Goal: Task Accomplishment & Management: Manage account settings

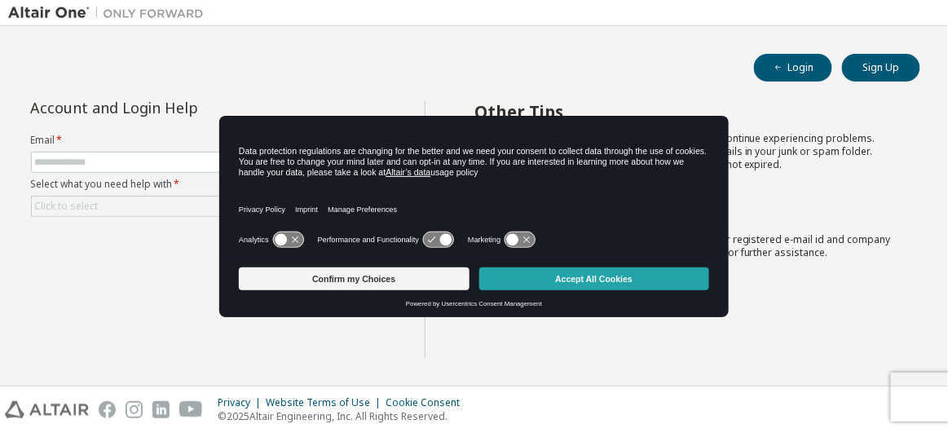
click at [535, 280] on button "Accept All Cookies" at bounding box center [594, 278] width 231 height 23
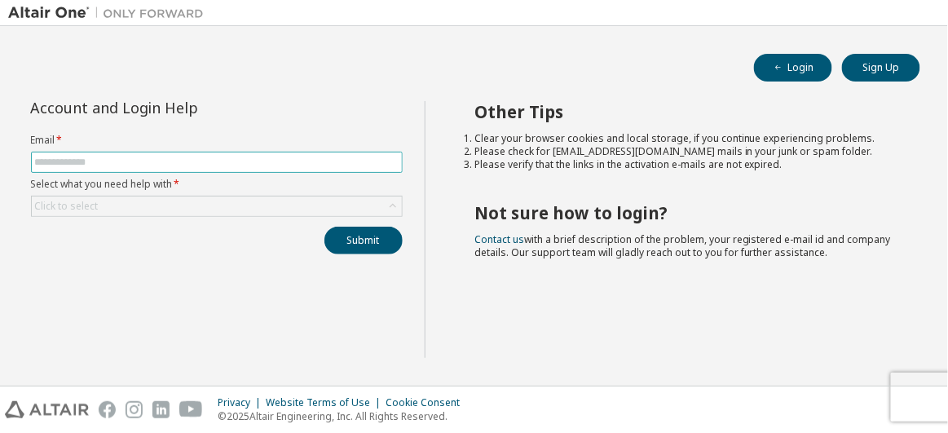
click at [205, 164] on input "text" at bounding box center [217, 162] width 364 height 13
type input "**********"
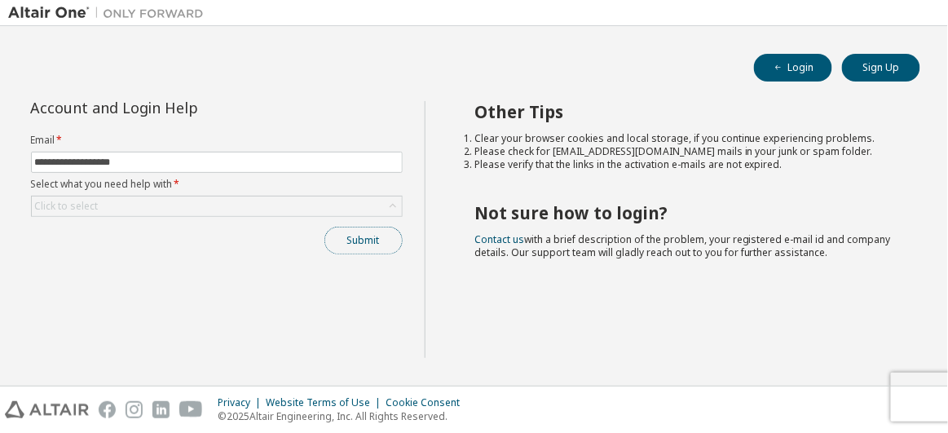
click at [359, 234] on button "Submit" at bounding box center [363, 241] width 78 height 28
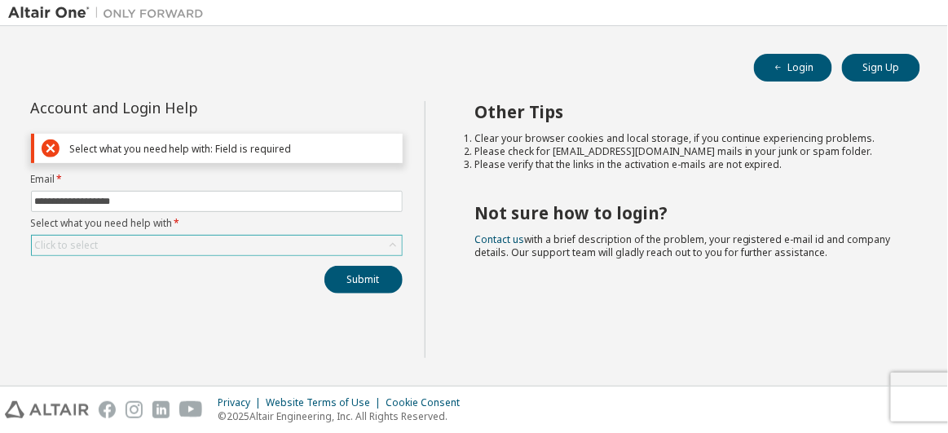
click at [397, 249] on icon at bounding box center [393, 245] width 16 height 16
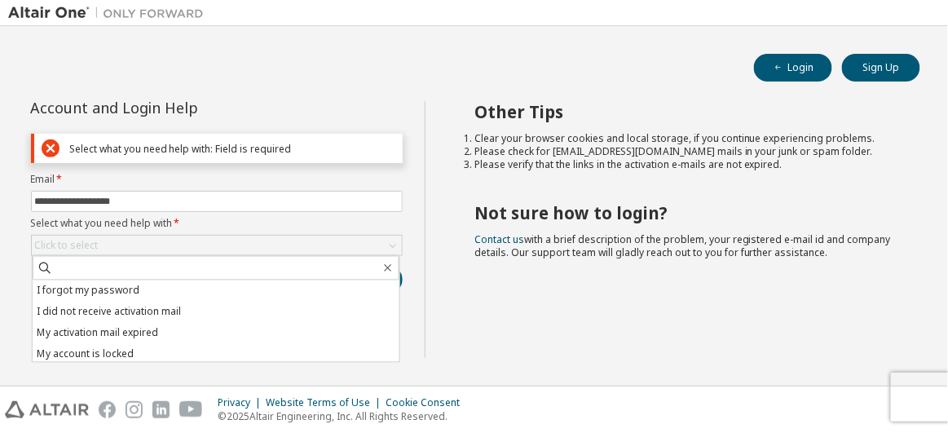
click at [271, 280] on li "I forgot my password" at bounding box center [216, 290] width 367 height 21
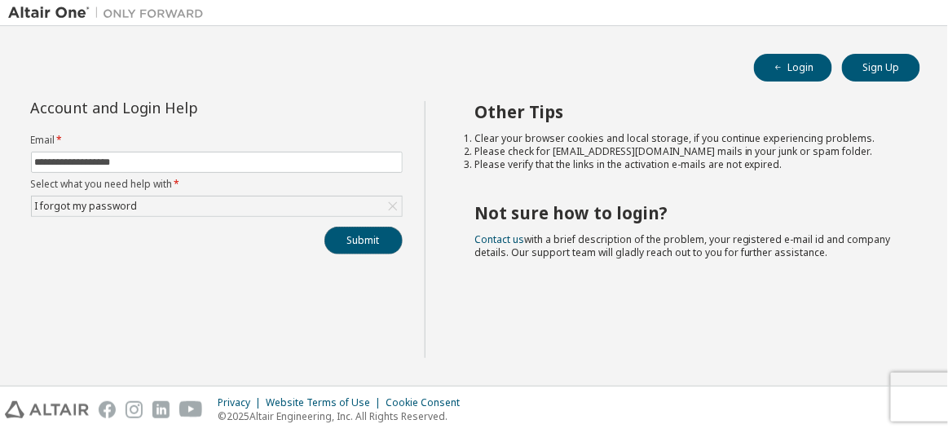
click at [357, 242] on button "Submit" at bounding box center [363, 241] width 78 height 28
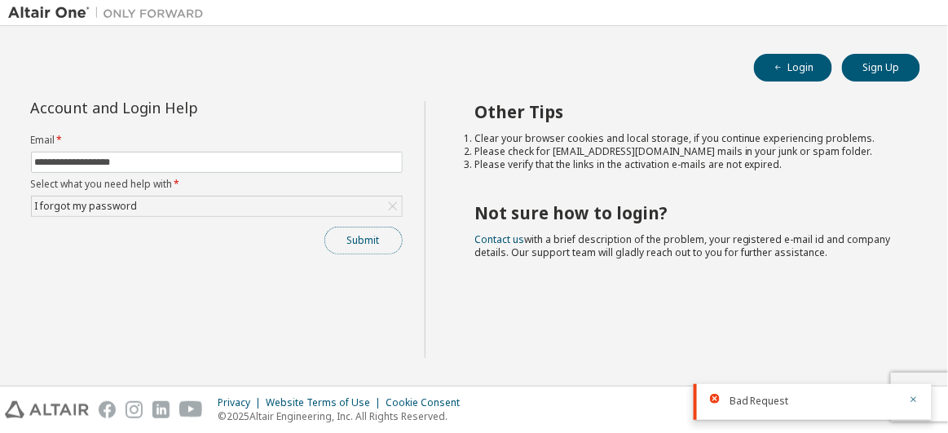
click at [364, 242] on button "Submit" at bounding box center [363, 241] width 78 height 28
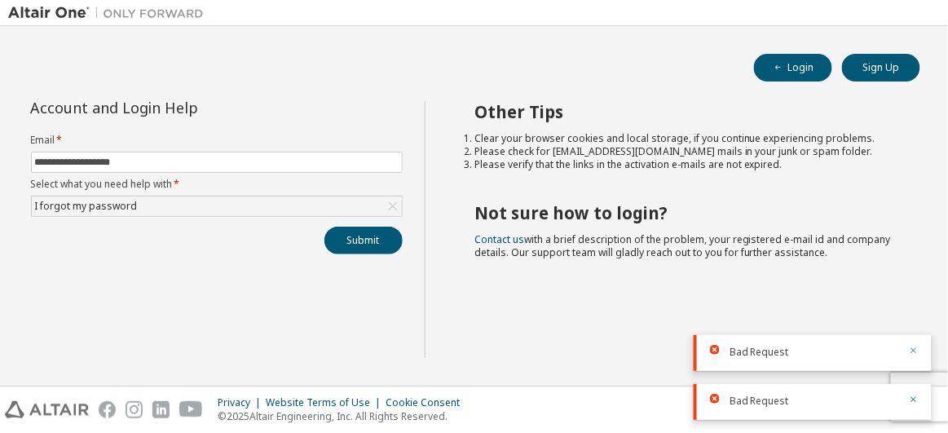
click at [914, 351] on icon "button" at bounding box center [914, 351] width 6 height 6
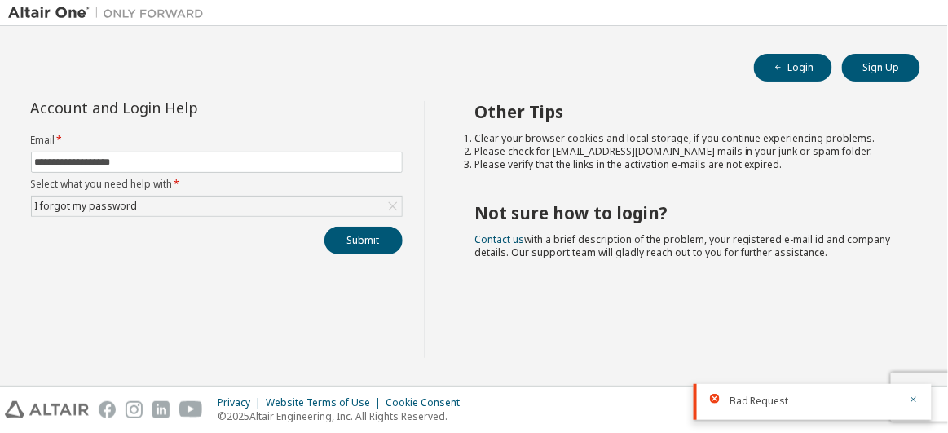
click at [919, 412] on div "Bad Request" at bounding box center [813, 402] width 238 height 36
click at [912, 398] on icon "button" at bounding box center [914, 400] width 6 height 6
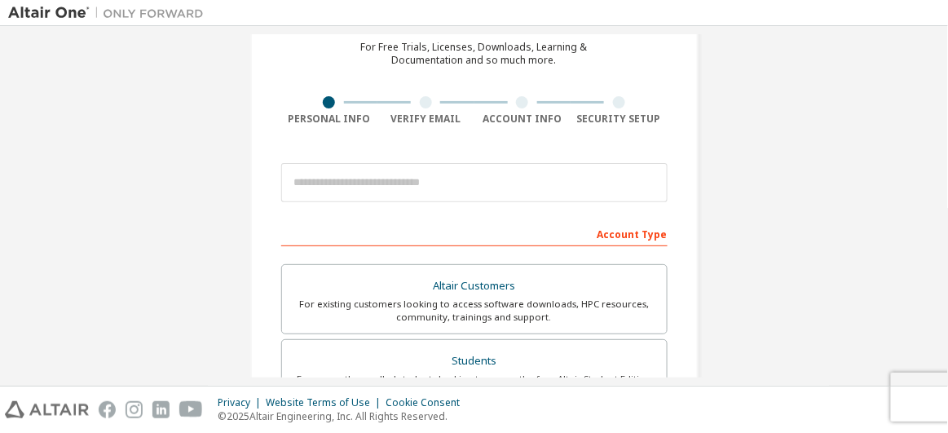
scroll to position [148, 0]
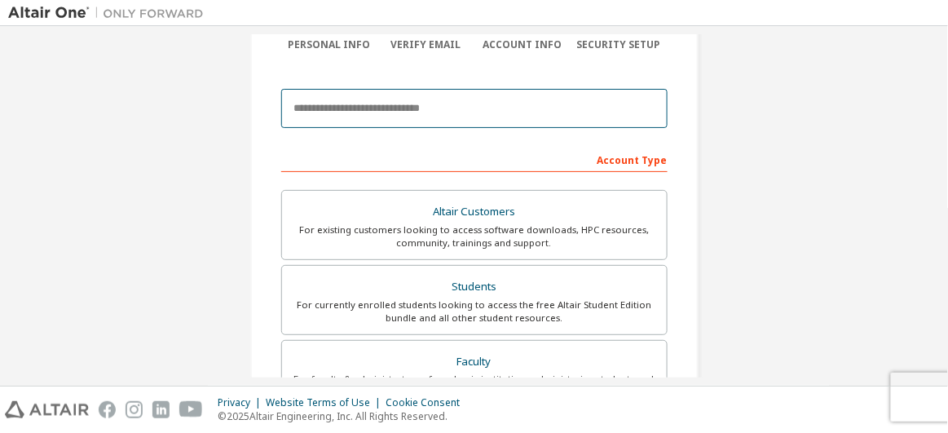
click at [413, 115] on input "email" at bounding box center [474, 108] width 386 height 39
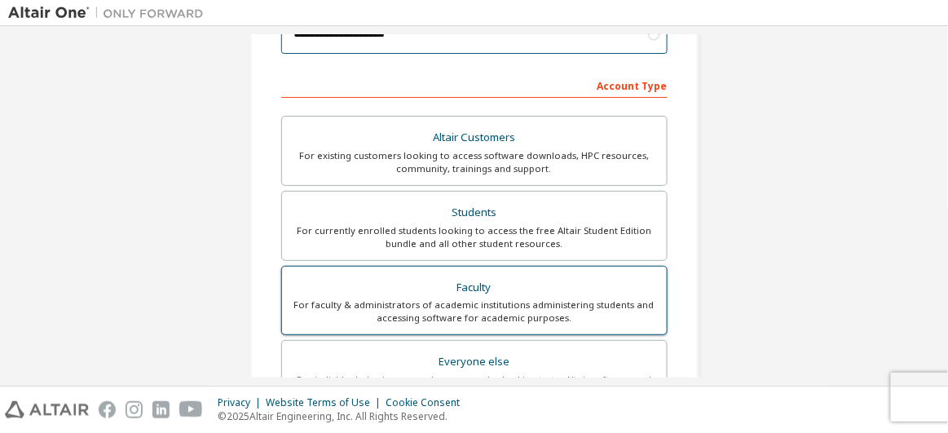
type input "**********"
click at [526, 311] on div "For faculty & administrators of academic institutions administering students an…" at bounding box center [474, 311] width 365 height 26
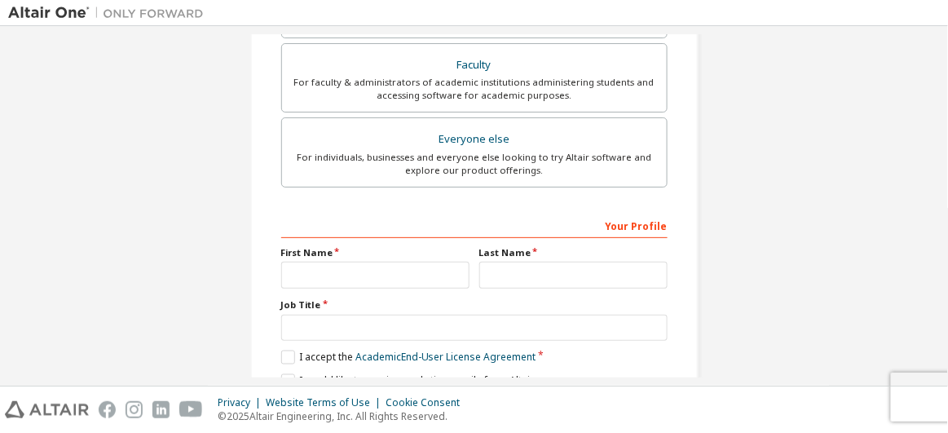
scroll to position [518, 0]
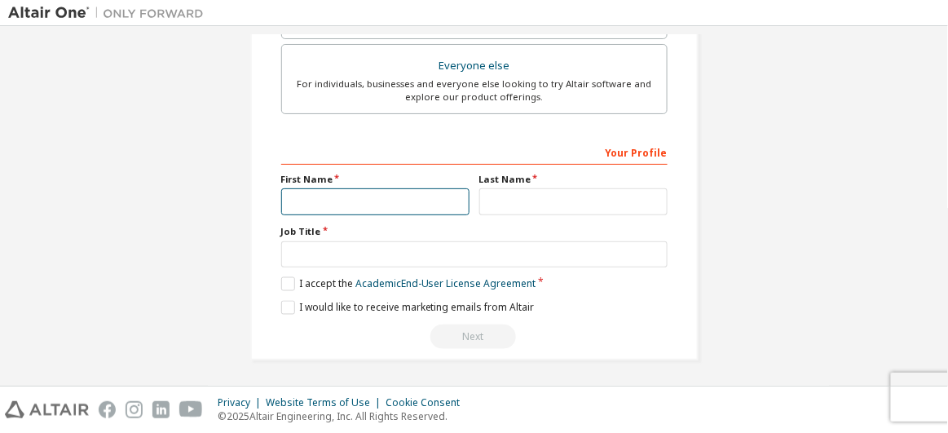
click at [364, 198] on input "text" at bounding box center [375, 201] width 188 height 27
type input "****"
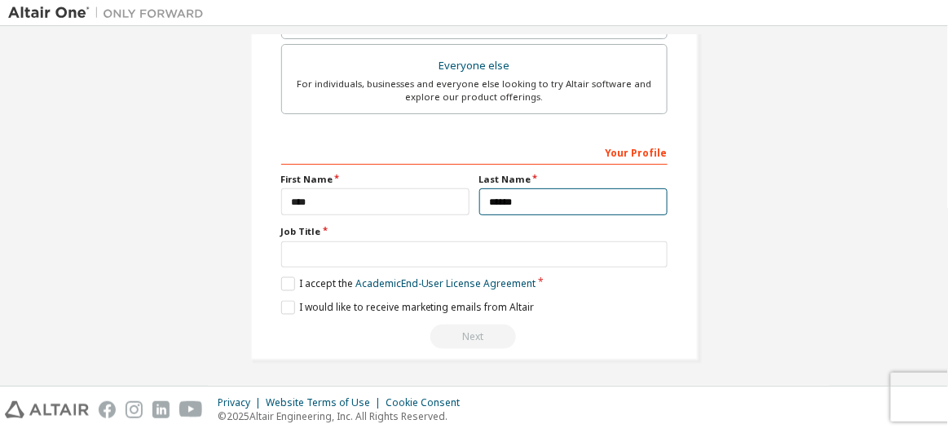
type input "******"
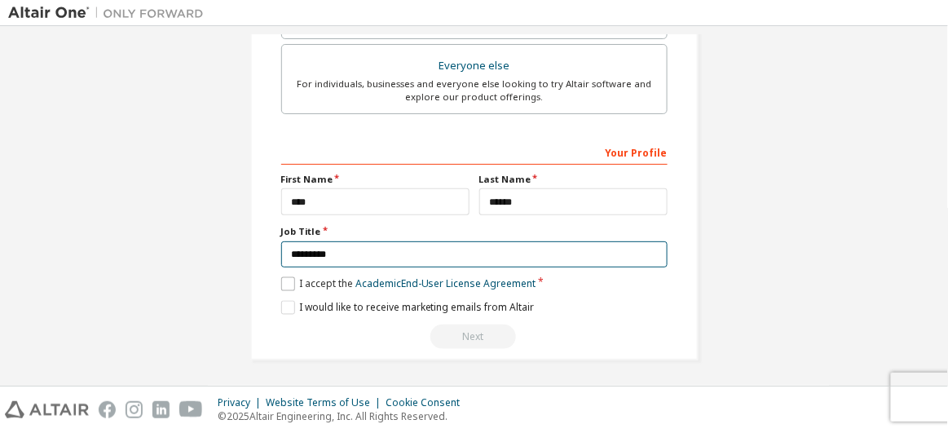
type input "*********"
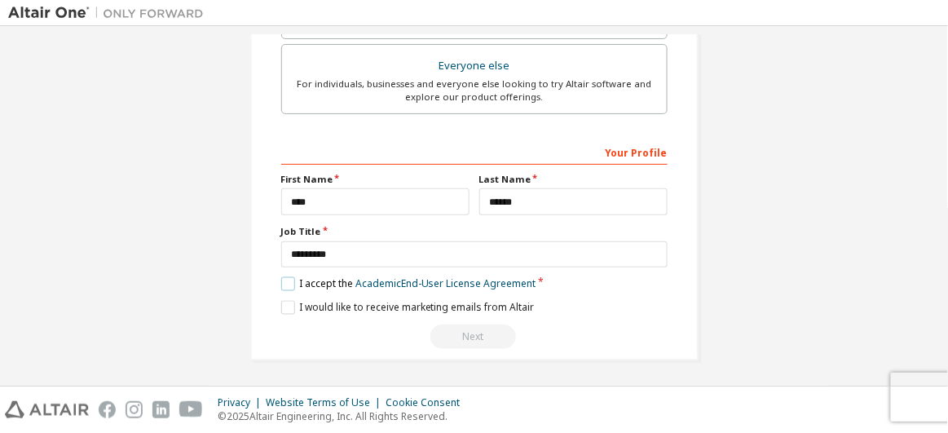
click at [282, 280] on label "I accept the Academic End-User License Agreement" at bounding box center [408, 284] width 255 height 14
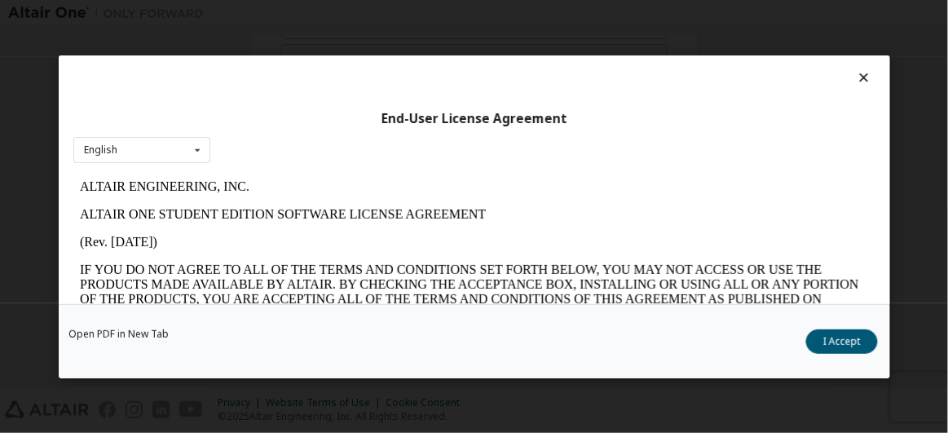
scroll to position [370, 0]
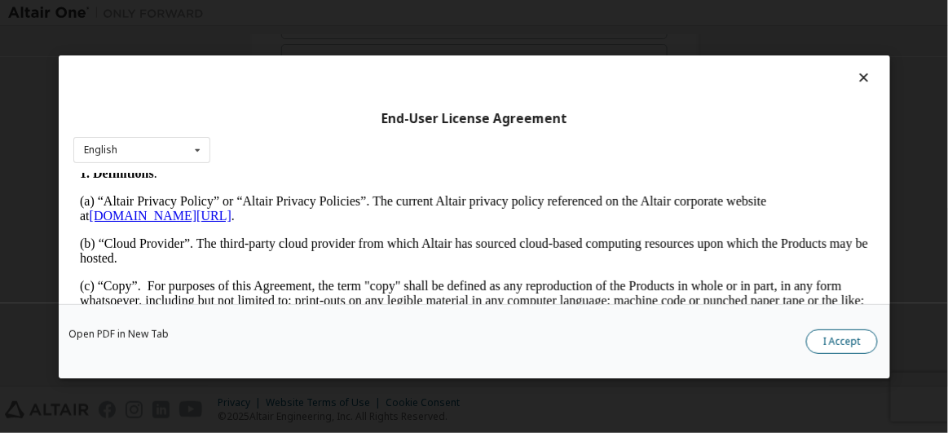
click at [824, 340] on button "I Accept" at bounding box center [842, 341] width 72 height 24
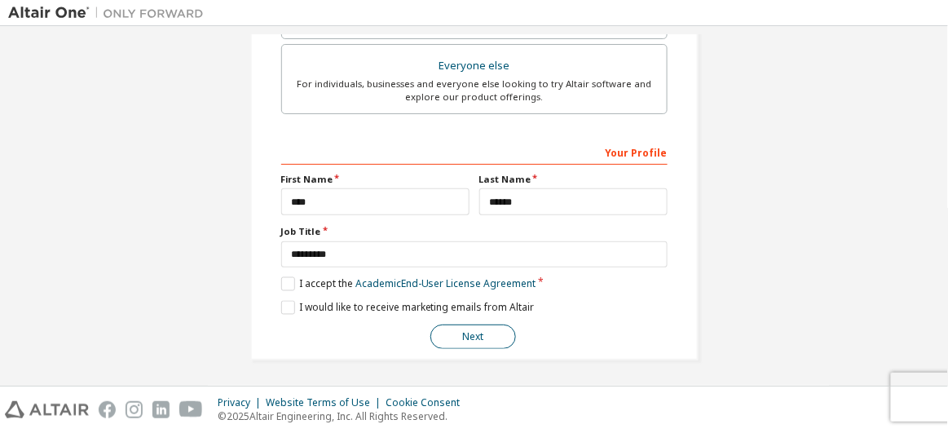
click at [470, 333] on button "Next" at bounding box center [473, 336] width 86 height 24
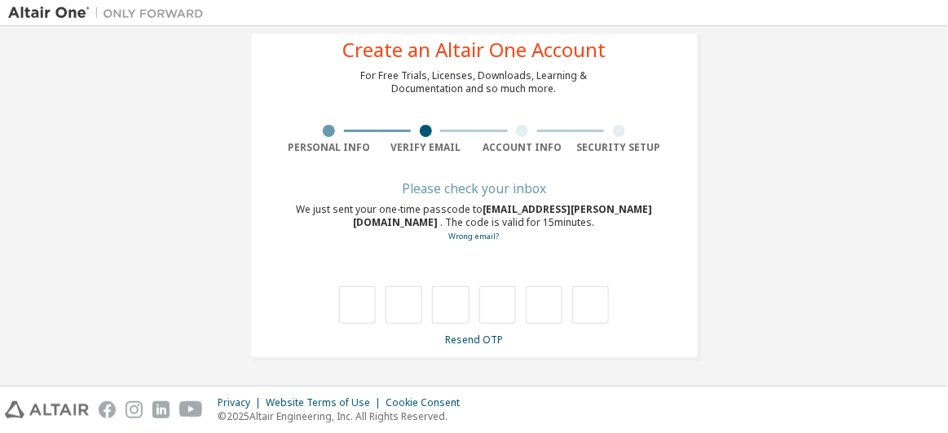
scroll to position [43, 0]
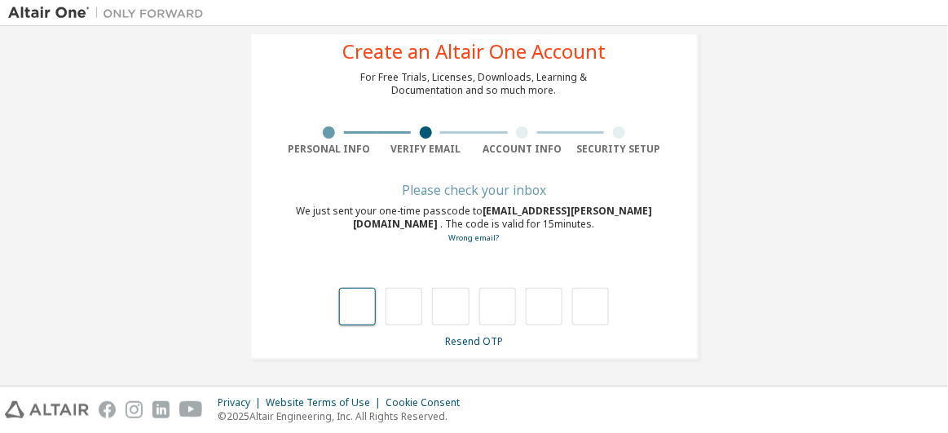
click at [355, 316] on input "text" at bounding box center [357, 307] width 37 height 38
type input "*"
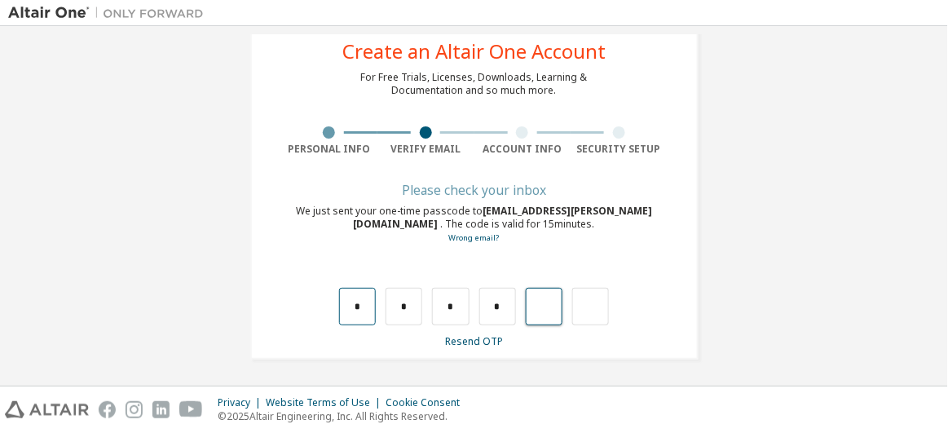
type input "*"
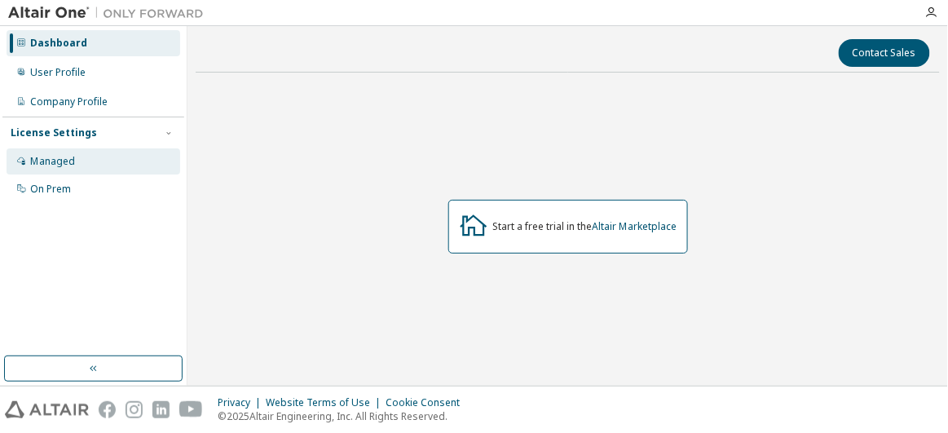
click at [90, 158] on div "Managed" at bounding box center [94, 161] width 174 height 26
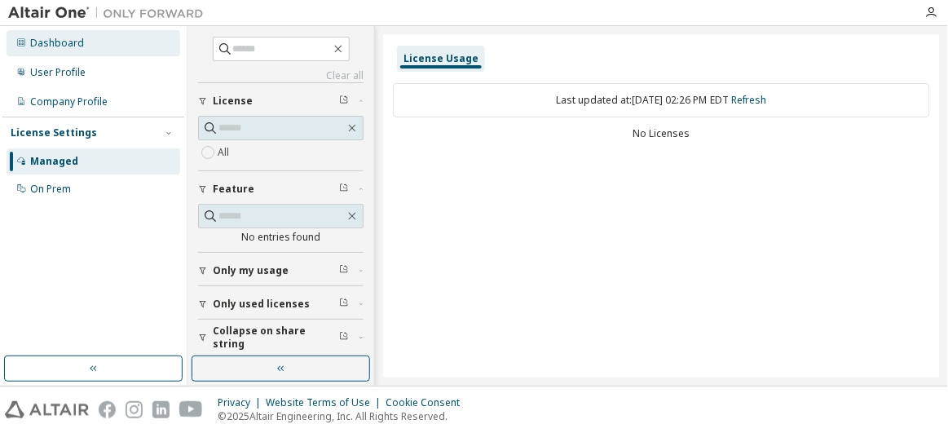
click at [60, 43] on div "Dashboard" at bounding box center [57, 43] width 54 height 13
